Goal: Information Seeking & Learning: Learn about a topic

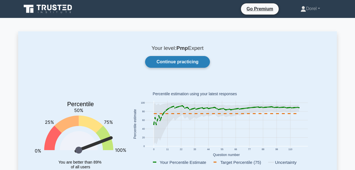
click at [191, 61] on link "Continue practicing" at bounding box center [177, 62] width 65 height 12
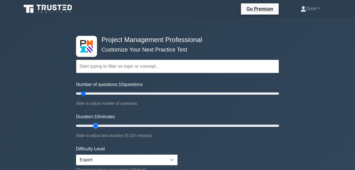
type input "15"
click at [91, 124] on input "Duration: 10 minutes" at bounding box center [177, 125] width 203 height 7
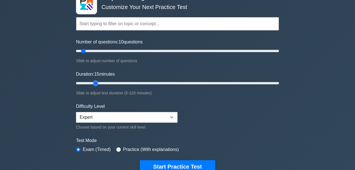
scroll to position [74, 0]
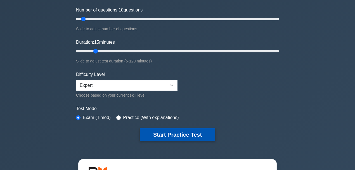
click at [174, 131] on button "Start Practice Test" at bounding box center [178, 134] width 76 height 13
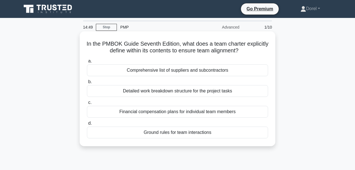
click at [197, 135] on div "Ground rules for team interactions" at bounding box center [177, 132] width 181 height 12
click at [87, 125] on input "d. Ground rules for team interactions" at bounding box center [87, 123] width 0 height 4
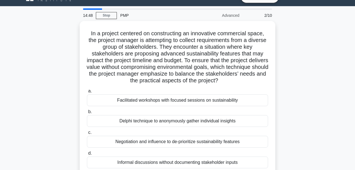
scroll to position [18, 0]
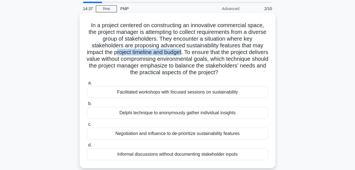
drag, startPoint x: 126, startPoint y: 51, endPoint x: 193, endPoint y: 54, distance: 66.6
click at [193, 54] on h5 "In a project centered on constructing an innovative commercial space, the proje…" at bounding box center [177, 49] width 182 height 54
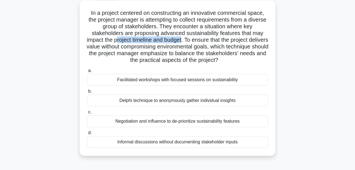
scroll to position [37, 0]
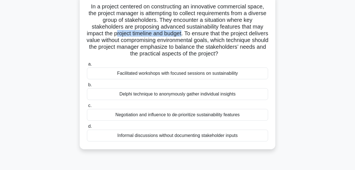
drag, startPoint x: 117, startPoint y: 94, endPoint x: 151, endPoint y: 97, distance: 34.3
click at [151, 97] on div "Delphi technique to anonymously gather individual insights" at bounding box center [177, 94] width 181 height 12
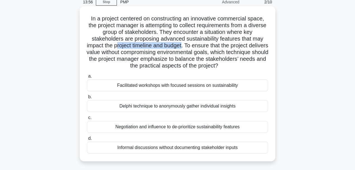
scroll to position [18, 0]
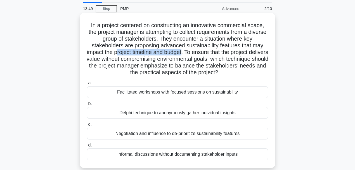
click at [143, 93] on div "Facilitated workshops with focused sessions on sustainability" at bounding box center [177, 92] width 181 height 12
click at [87, 85] on input "a. Facilitated workshops with focused sessions on sustainability" at bounding box center [87, 83] width 0 height 4
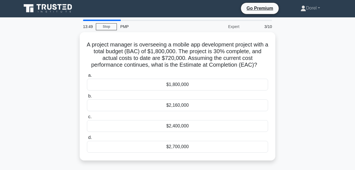
scroll to position [0, 0]
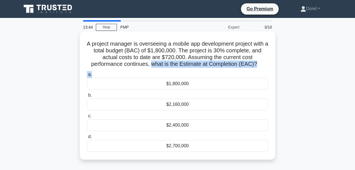
drag, startPoint x: 152, startPoint y: 65, endPoint x: 269, endPoint y: 70, distance: 116.7
click at [269, 70] on div "A project manager is overseeing a mobile app development project with a total b…" at bounding box center [177, 96] width 191 height 124
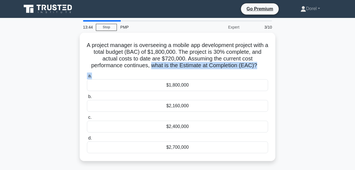
click at [288, 64] on div "A project manager is overseeing a mobile app development project with a total b…" at bounding box center [177, 100] width 319 height 135
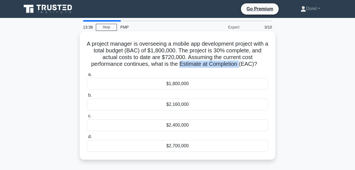
drag, startPoint x: 180, startPoint y: 65, endPoint x: 242, endPoint y: 68, distance: 62.2
click at [242, 68] on h5 "A project manager is overseeing a mobile app development project with a total b…" at bounding box center [177, 53] width 182 height 27
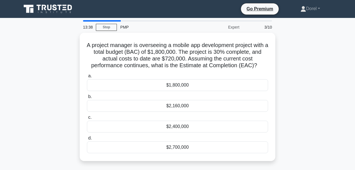
click at [300, 68] on div "A project manager is overseeing a mobile app development project with a total b…" at bounding box center [177, 100] width 319 height 135
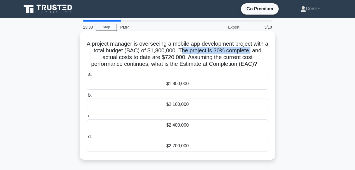
drag, startPoint x: 196, startPoint y: 52, endPoint x: 266, endPoint y: 53, distance: 69.9
click at [266, 53] on h5 "A project manager is overseeing a mobile app development project with a total b…" at bounding box center [177, 53] width 182 height 27
click at [151, 58] on h5 "A project manager is overseeing a mobile app development project with a total b…" at bounding box center [177, 53] width 182 height 27
click at [211, 127] on div "$2,400,000" at bounding box center [177, 125] width 181 height 12
click at [87, 118] on input "c. $2,400,000" at bounding box center [87, 116] width 0 height 4
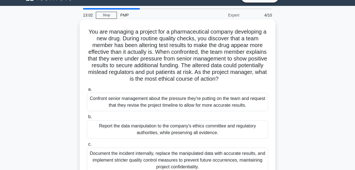
scroll to position [18, 0]
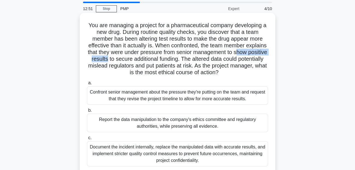
drag, startPoint x: 95, startPoint y: 61, endPoint x: 150, endPoint y: 59, distance: 56.0
click at [150, 59] on h5 "You are managing a project for a pharmaceutical company developing a new drug. …" at bounding box center [177, 49] width 182 height 54
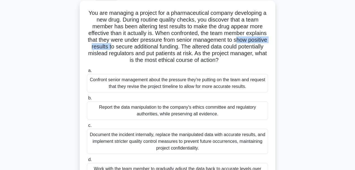
scroll to position [37, 0]
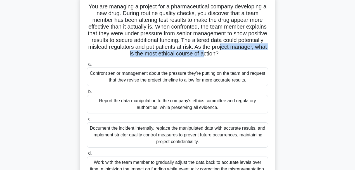
drag, startPoint x: 107, startPoint y: 52, endPoint x: 237, endPoint y: 54, distance: 130.1
click at [237, 54] on h5 "You are managing a project for a pharmaceutical company developing a new drug. …" at bounding box center [177, 30] width 182 height 54
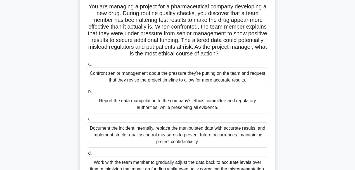
click at [275, 54] on div "You are managing a project for a pharmaceutical company developing a new drug. …" at bounding box center [178, 88] width 196 height 189
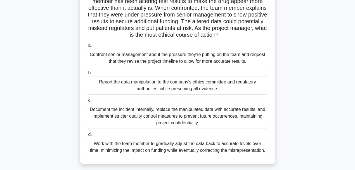
scroll to position [18, 0]
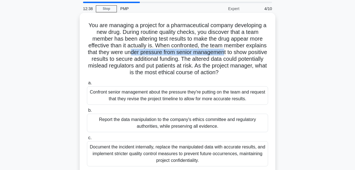
drag, startPoint x: 161, startPoint y: 52, endPoint x: 255, endPoint y: 51, distance: 94.0
click at [255, 51] on h5 "You are managing a project for a pharmaceutical company developing a new drug. …" at bounding box center [177, 49] width 182 height 54
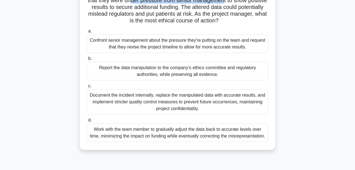
scroll to position [74, 0]
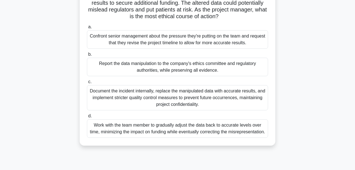
click at [121, 43] on div "Confront senior management about the pressure they're putting on the team and r…" at bounding box center [177, 39] width 181 height 18
click at [87, 29] on input "a. Confront senior management about the pressure they're putting on the team an…" at bounding box center [87, 27] width 0 height 4
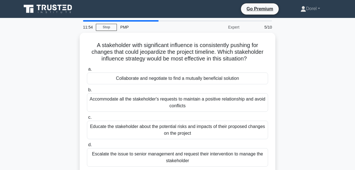
scroll to position [18, 0]
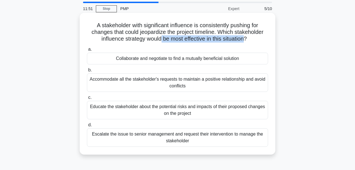
drag, startPoint x: 172, startPoint y: 40, endPoint x: 247, endPoint y: 41, distance: 75.0
click at [247, 41] on h5 "A stakeholder with significant influence is consistently pushing for changes th…" at bounding box center [177, 32] width 182 height 21
click at [219, 112] on div "Educate the stakeholder about the potential risks and impacts of their proposed…" at bounding box center [177, 110] width 181 height 18
click at [87, 99] on input "c. Educate the stakeholder about the potential risks and impacts of their propo…" at bounding box center [87, 98] width 0 height 4
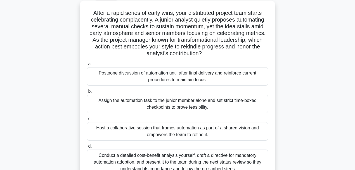
scroll to position [37, 0]
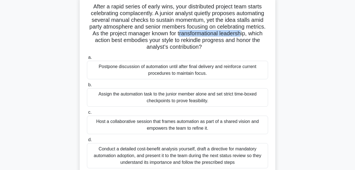
drag, startPoint x: 180, startPoint y: 33, endPoint x: 243, endPoint y: 32, distance: 63.8
click at [243, 32] on h5 "After a rapid series of early wins, your distributed project team starts celebr…" at bounding box center [177, 27] width 182 height 48
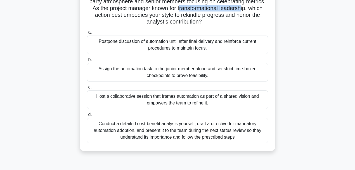
scroll to position [56, 0]
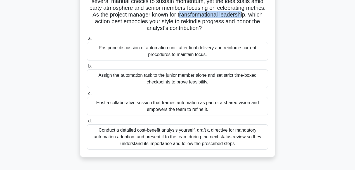
click at [134, 109] on div "Host a collaborative session that frames automation as part of a shared vision …" at bounding box center [177, 106] width 181 height 18
click at [87, 95] on input "c. Host a collaborative session that frames automation as part of a shared visi…" at bounding box center [87, 94] width 0 height 4
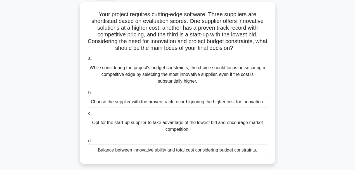
scroll to position [37, 0]
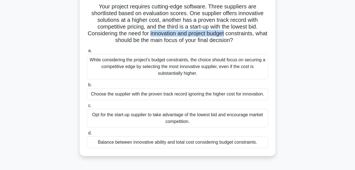
drag, startPoint x: 156, startPoint y: 34, endPoint x: 233, endPoint y: 35, distance: 77.2
click at [233, 35] on h5 "Your project requires cutting-edge software. Three suppliers are shortlisted ba…" at bounding box center [177, 23] width 182 height 41
click at [168, 34] on h5 "Your project requires cutting-edge software. Three suppliers are shortlisted ba…" at bounding box center [177, 23] width 182 height 41
drag, startPoint x: 157, startPoint y: 34, endPoint x: 262, endPoint y: 35, distance: 104.9
click at [262, 35] on h5 "Your project requires cutting-edge software. Three suppliers are shortlisted ba…" at bounding box center [177, 23] width 182 height 41
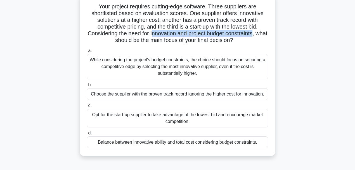
click at [161, 144] on div "Balance between innovative ability and total cost considering budget constraint…" at bounding box center [177, 142] width 181 height 12
click at [87, 135] on input "d. Balance between innovative ability and total cost considering budget constra…" at bounding box center [87, 133] width 0 height 4
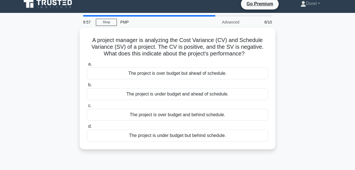
scroll to position [0, 0]
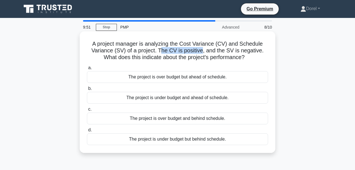
drag, startPoint x: 161, startPoint y: 50, endPoint x: 202, endPoint y: 50, distance: 41.1
click at [202, 50] on h5 "A project manager is analyzing the Cost Variance (CV) and Schedule Variance (SV…" at bounding box center [177, 50] width 182 height 21
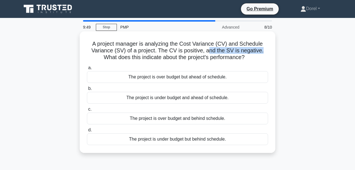
drag, startPoint x: 208, startPoint y: 50, endPoint x: 263, endPoint y: 52, distance: 55.4
click at [263, 52] on h5 "A project manager is analyzing the Cost Variance (CV) and Schedule Variance (SV…" at bounding box center [177, 50] width 182 height 21
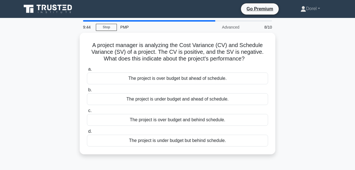
click at [293, 70] on div "A project manager is analyzing the Cost Variance (CV) and Schedule Variance (SV…" at bounding box center [177, 97] width 319 height 128
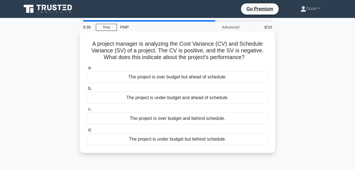
click at [193, 139] on div "The project is under budget but behind schedule." at bounding box center [177, 139] width 181 height 12
click at [87, 132] on input "d. The project is under budget but behind schedule." at bounding box center [87, 130] width 0 height 4
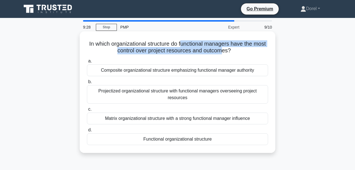
drag, startPoint x: 209, startPoint y: 43, endPoint x: 230, endPoint y: 48, distance: 21.7
click at [230, 48] on h5 "In which organizational structure do functional managers have the most control …" at bounding box center [177, 47] width 182 height 14
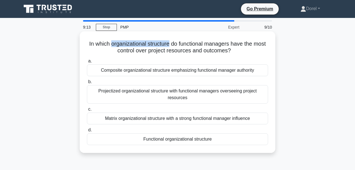
drag, startPoint x: 117, startPoint y: 43, endPoint x: 176, endPoint y: 46, distance: 58.8
click at [176, 46] on h5 "In which organizational structure do functional managers have the most control …" at bounding box center [177, 47] width 182 height 14
click at [121, 119] on div "Matrix organizational structure with a strong functional manager influence" at bounding box center [177, 118] width 181 height 12
click at [87, 111] on input "c. Matrix organizational structure with a strong functional manager influence" at bounding box center [87, 109] width 0 height 4
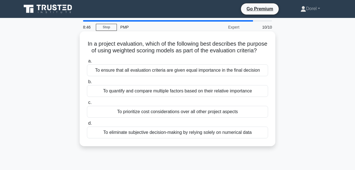
click at [111, 97] on div "To quantify and compare multiple factors based on their relative importance" at bounding box center [177, 91] width 181 height 12
click at [87, 84] on input "b. To quantify and compare multiple factors based on their relative importance" at bounding box center [87, 82] width 0 height 4
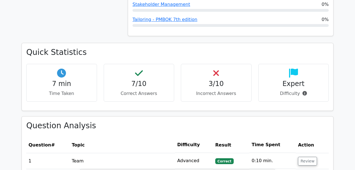
scroll to position [466, 0]
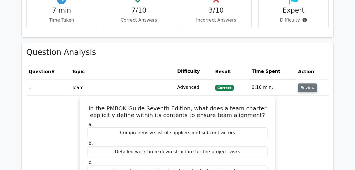
click at [309, 83] on button "Review" at bounding box center [307, 87] width 19 height 9
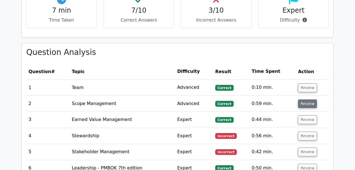
click at [310, 99] on button "Review" at bounding box center [307, 103] width 19 height 9
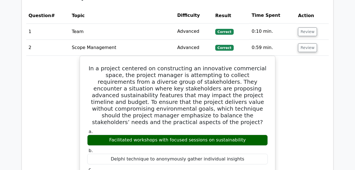
scroll to position [485, 0]
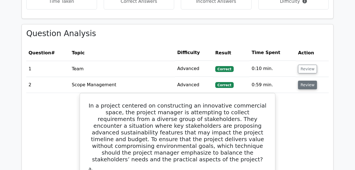
click at [299, 81] on button "Review" at bounding box center [307, 85] width 19 height 9
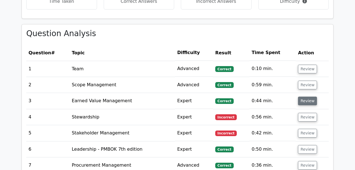
click at [308, 96] on button "Review" at bounding box center [307, 100] width 19 height 9
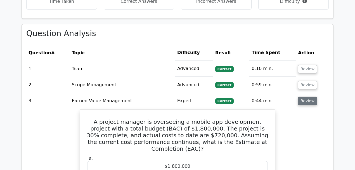
scroll to position [541, 0]
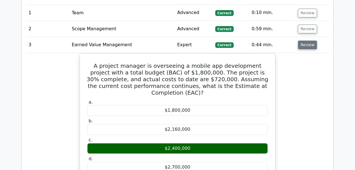
click at [305, 41] on button "Review" at bounding box center [307, 45] width 19 height 9
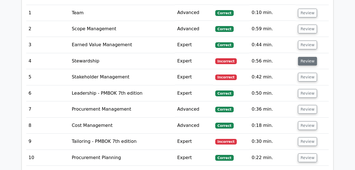
click at [303, 57] on button "Review" at bounding box center [307, 61] width 19 height 9
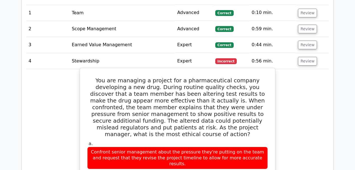
drag, startPoint x: 102, startPoint y: 142, endPoint x: 166, endPoint y: 145, distance: 64.1
drag, startPoint x: 97, startPoint y: 140, endPoint x: 257, endPoint y: 142, distance: 160.5
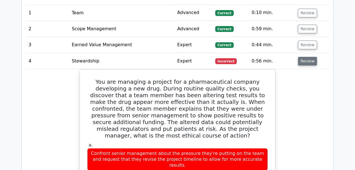
click at [304, 57] on button "Review" at bounding box center [307, 61] width 19 height 9
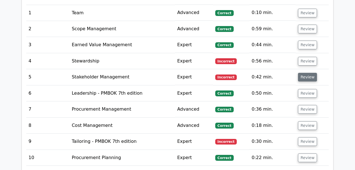
click at [307, 73] on button "Review" at bounding box center [307, 77] width 19 height 9
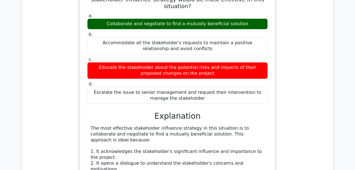
scroll to position [559, 0]
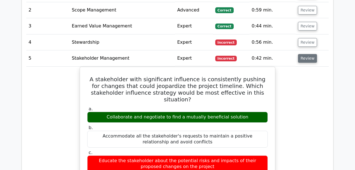
click at [308, 54] on button "Review" at bounding box center [307, 58] width 19 height 9
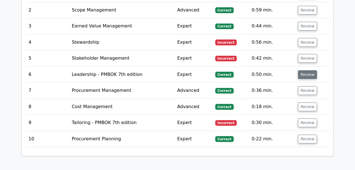
click at [307, 70] on button "Review" at bounding box center [307, 74] width 19 height 9
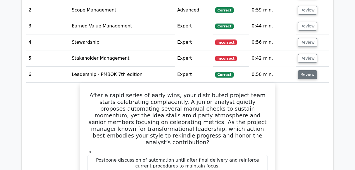
click at [304, 70] on button "Review" at bounding box center [307, 74] width 19 height 9
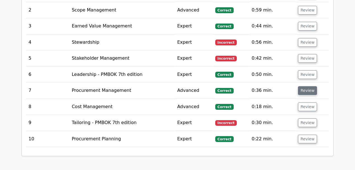
click at [305, 86] on button "Review" at bounding box center [307, 90] width 19 height 9
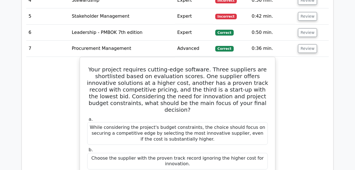
scroll to position [578, 0]
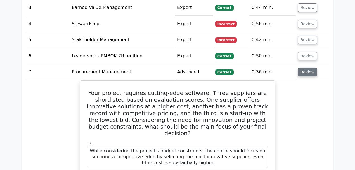
click at [306, 68] on button "Review" at bounding box center [307, 72] width 19 height 9
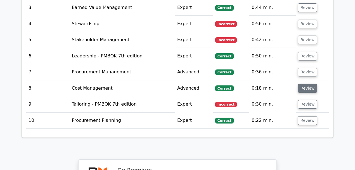
click at [308, 84] on button "Review" at bounding box center [307, 88] width 19 height 9
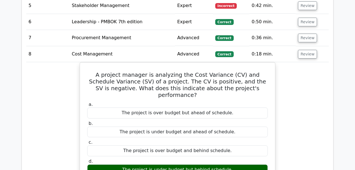
scroll to position [597, 0]
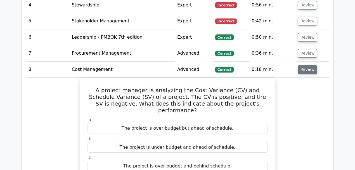
click at [308, 65] on button "Review" at bounding box center [307, 69] width 19 height 9
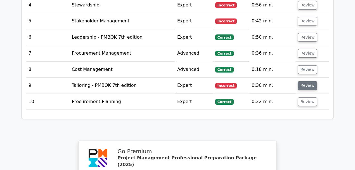
click at [306, 81] on button "Review" at bounding box center [307, 85] width 19 height 9
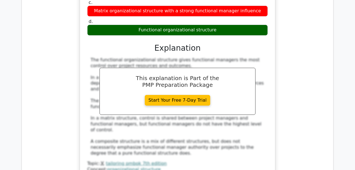
scroll to position [820, 0]
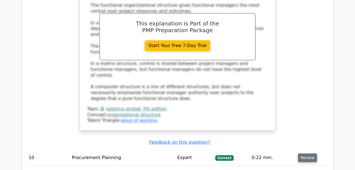
click at [308, 153] on button "Review" at bounding box center [307, 157] width 19 height 9
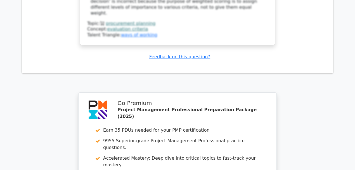
scroll to position [1380, 0]
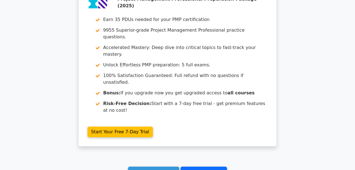
click at [204, 166] on link "Go to your profile" at bounding box center [204, 171] width 46 height 11
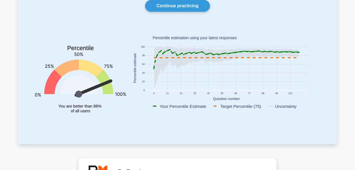
scroll to position [18, 0]
